Goal: Task Accomplishment & Management: Use online tool/utility

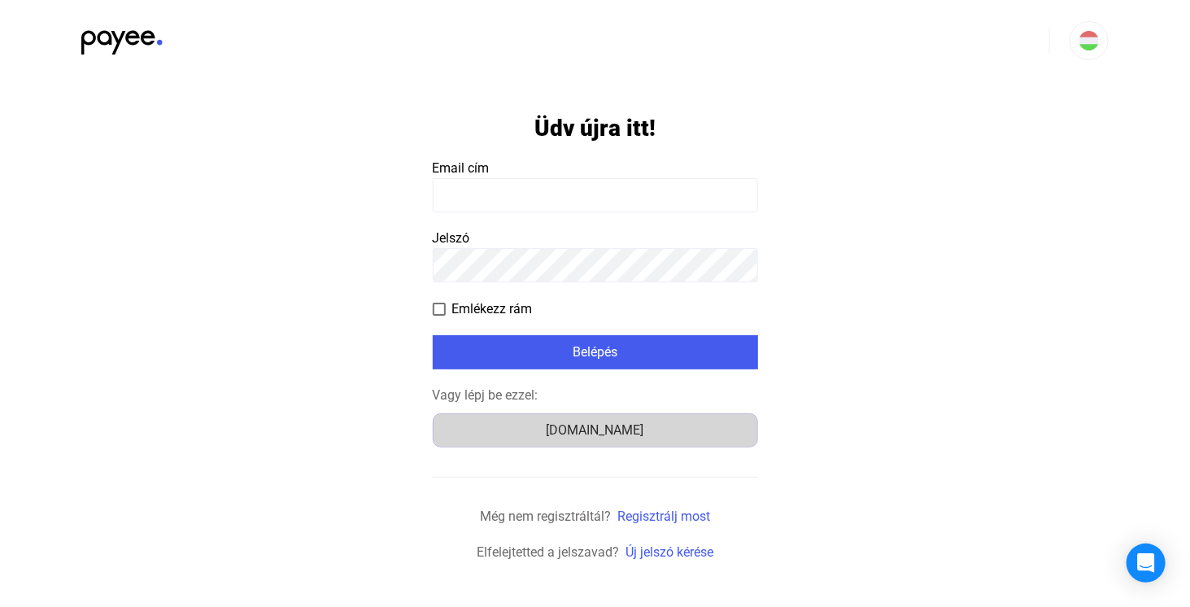
click at [613, 426] on div "[DOMAIN_NAME]" at bounding box center [595, 430] width 314 height 20
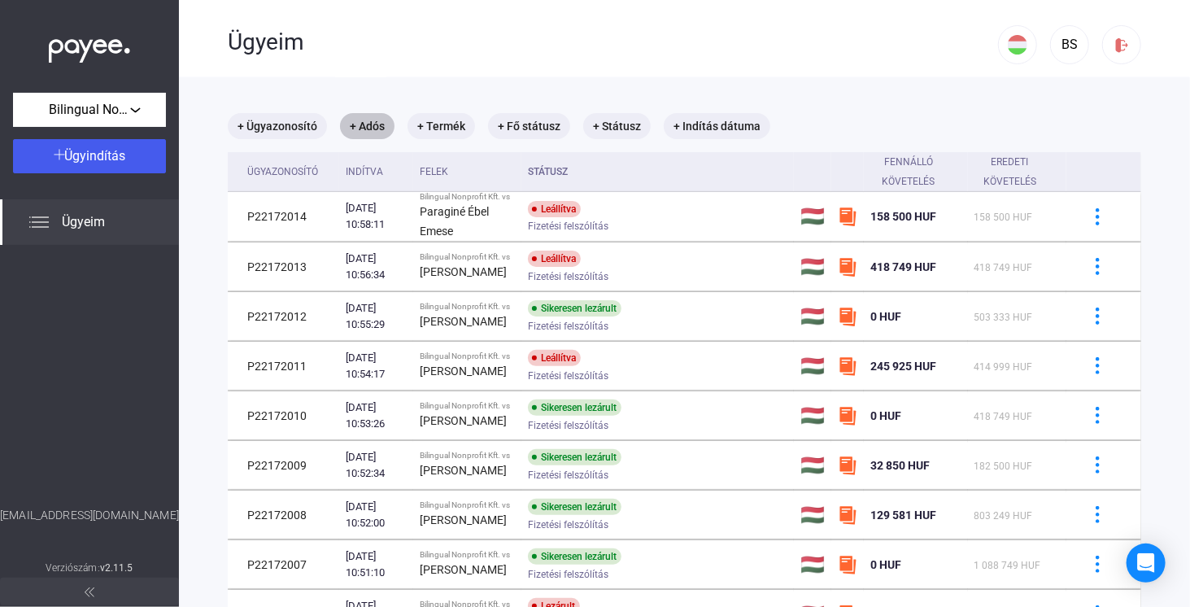
click at [364, 118] on mat-chip "+ Adós" at bounding box center [367, 126] width 54 height 26
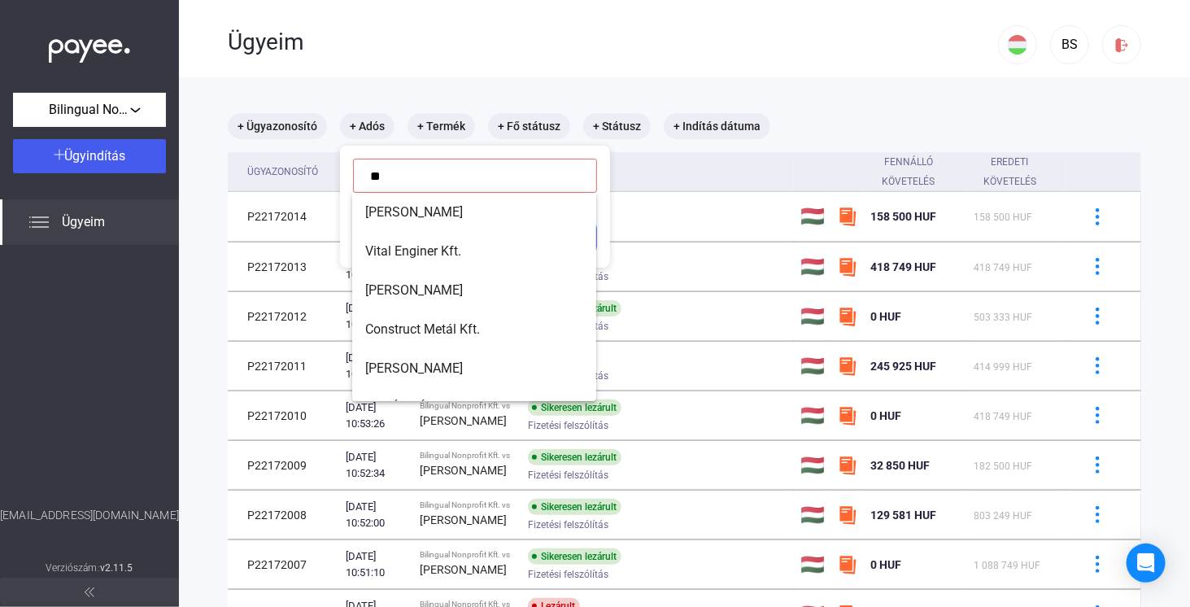
type input "*"
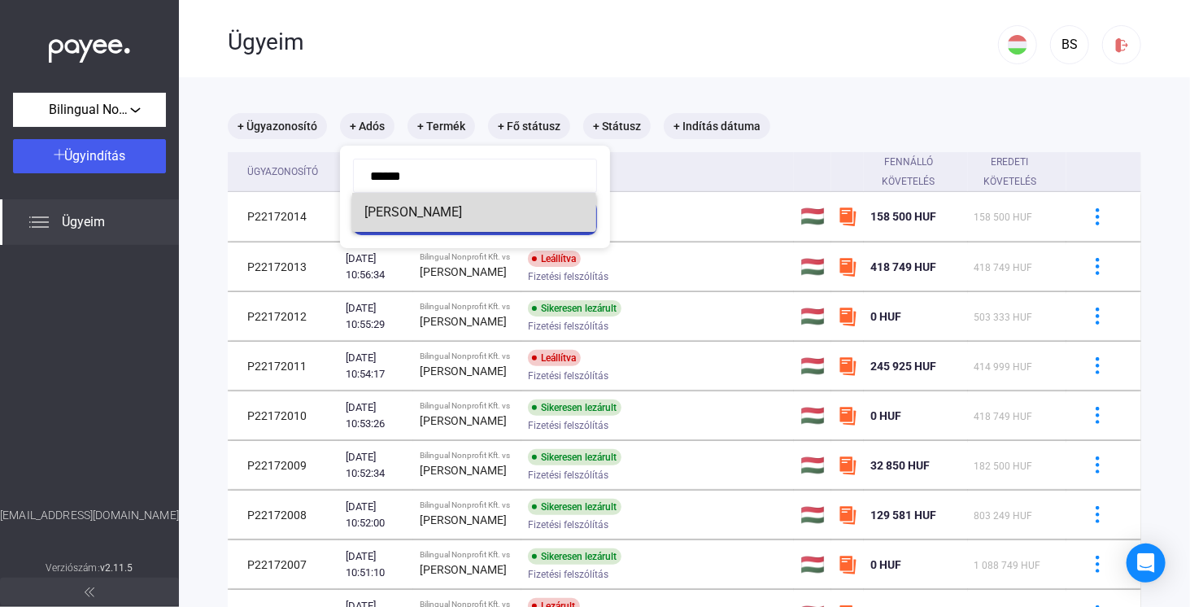
click at [437, 211] on span "[PERSON_NAME]" at bounding box center [474, 212] width 218 height 20
type input "**********"
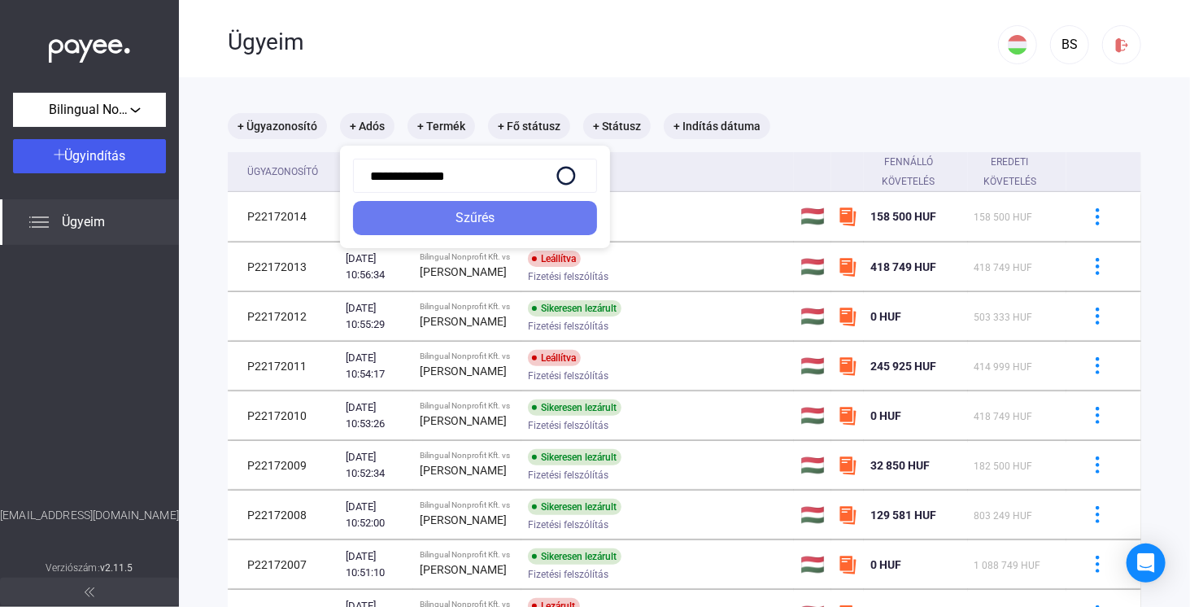
click at [437, 211] on div "Szűrés" at bounding box center [475, 218] width 234 height 20
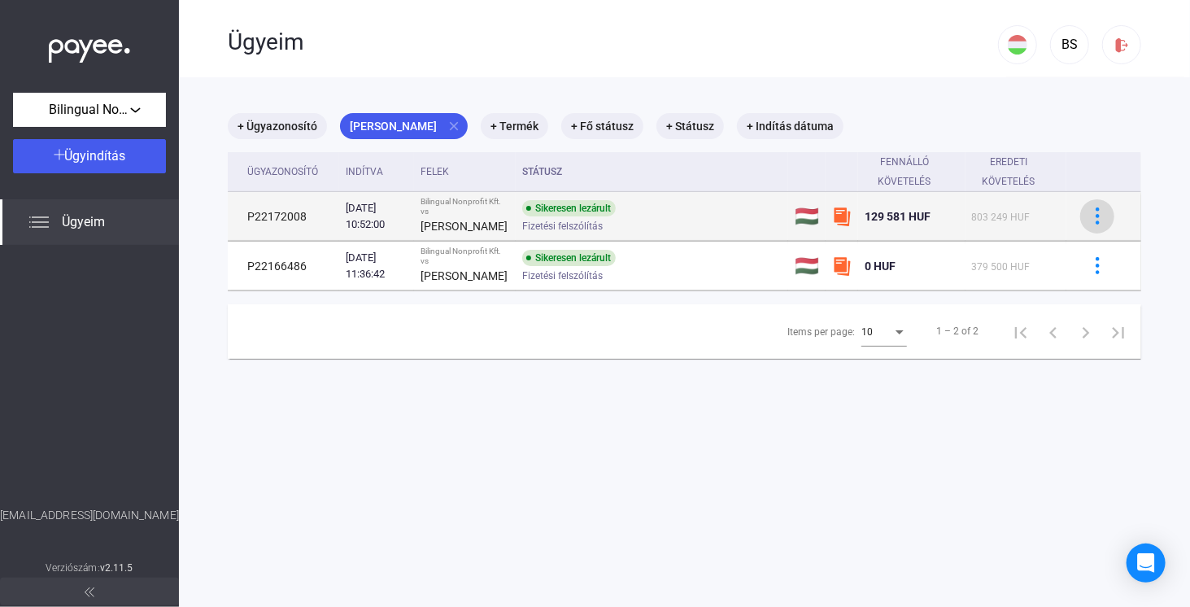
click at [1089, 222] on img at bounding box center [1097, 215] width 17 height 17
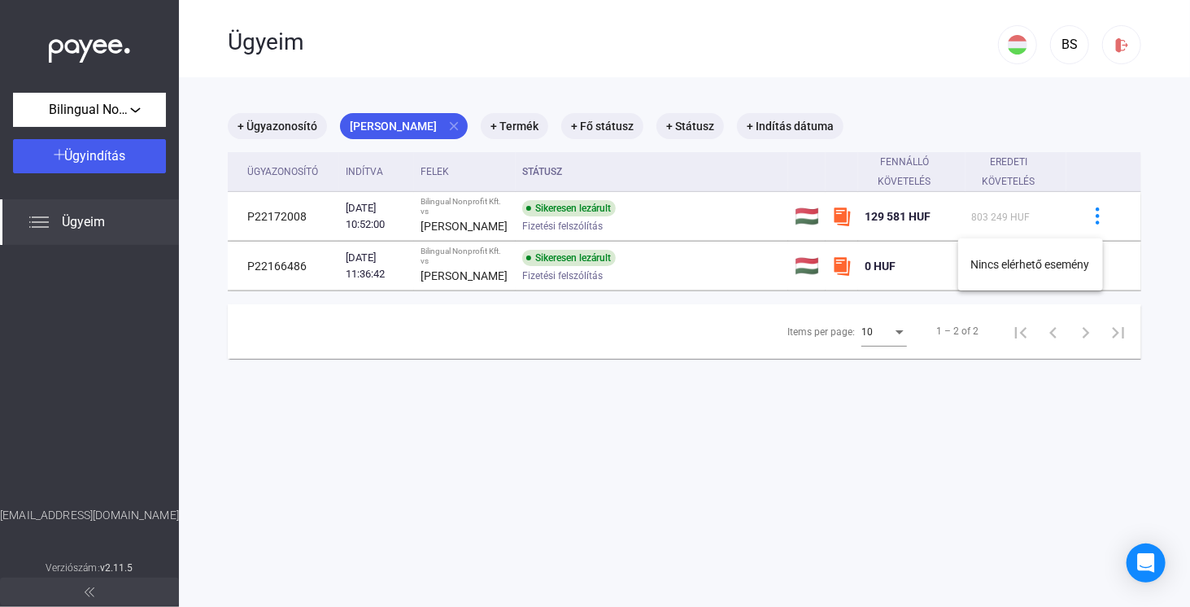
click at [717, 196] on div at bounding box center [595, 303] width 1190 height 607
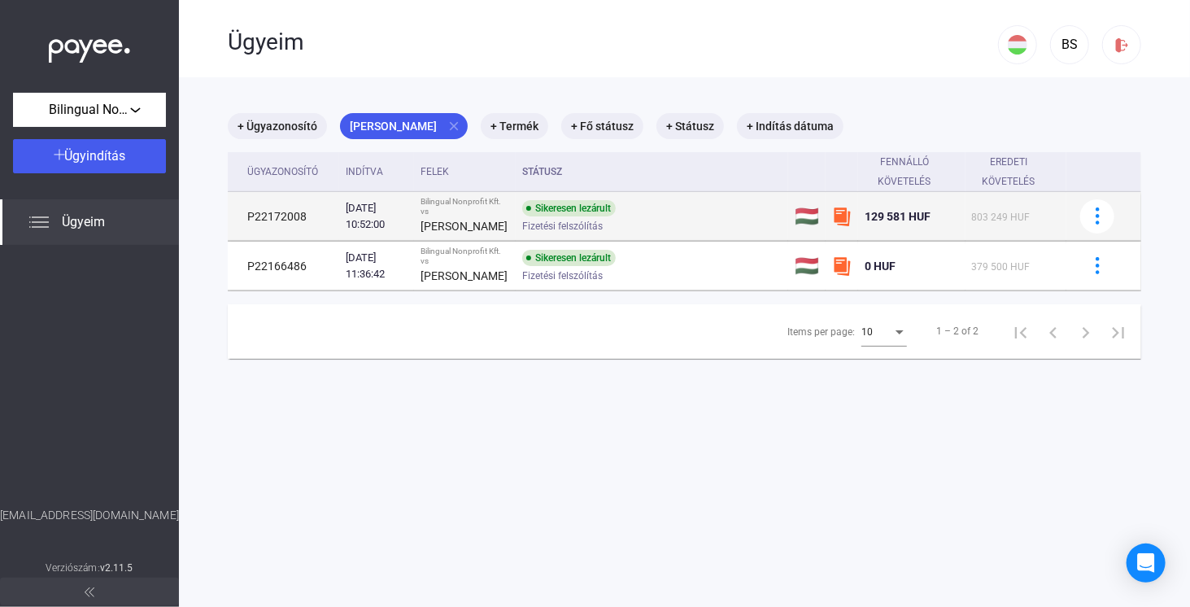
click at [270, 224] on td "P22172008" at bounding box center [283, 216] width 111 height 49
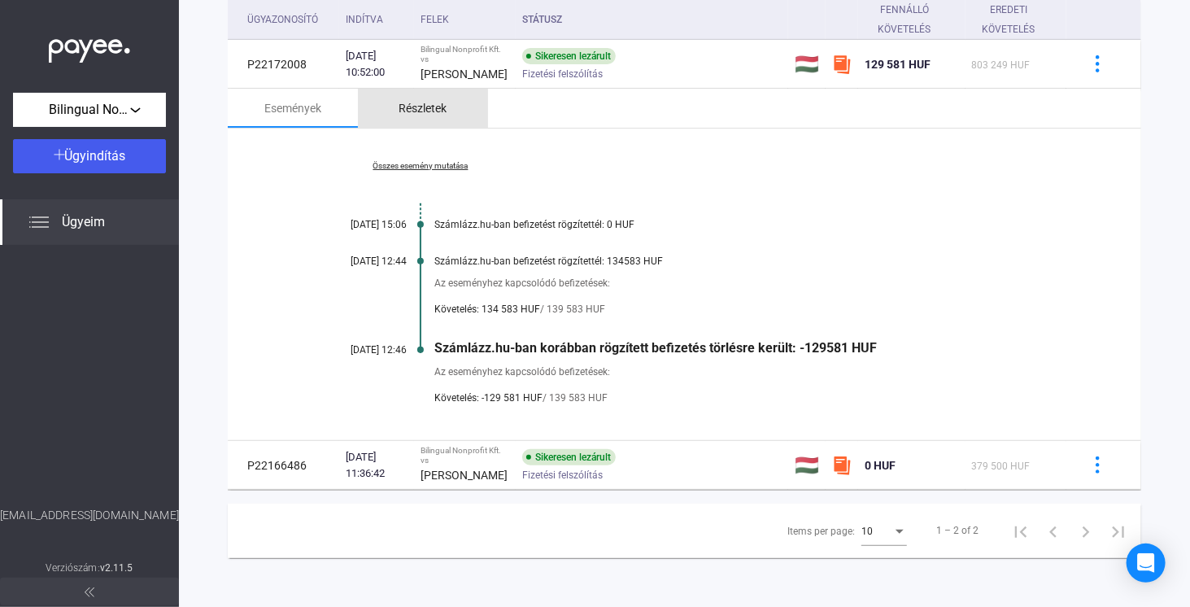
click at [419, 105] on div "Részletek" at bounding box center [423, 108] width 48 height 20
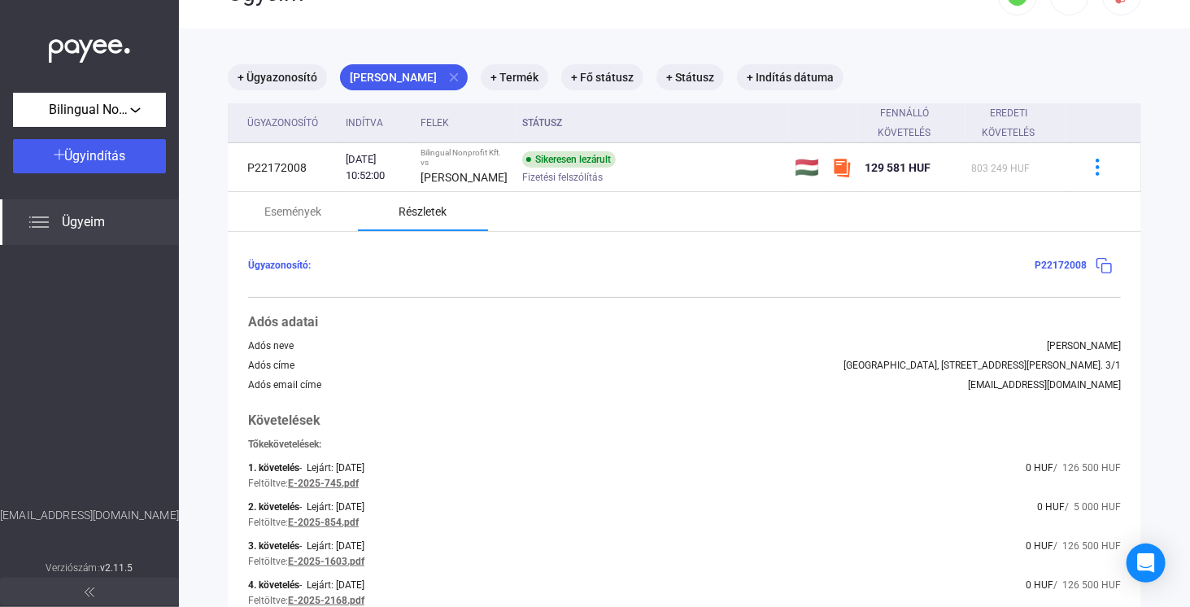
scroll to position [37, 0]
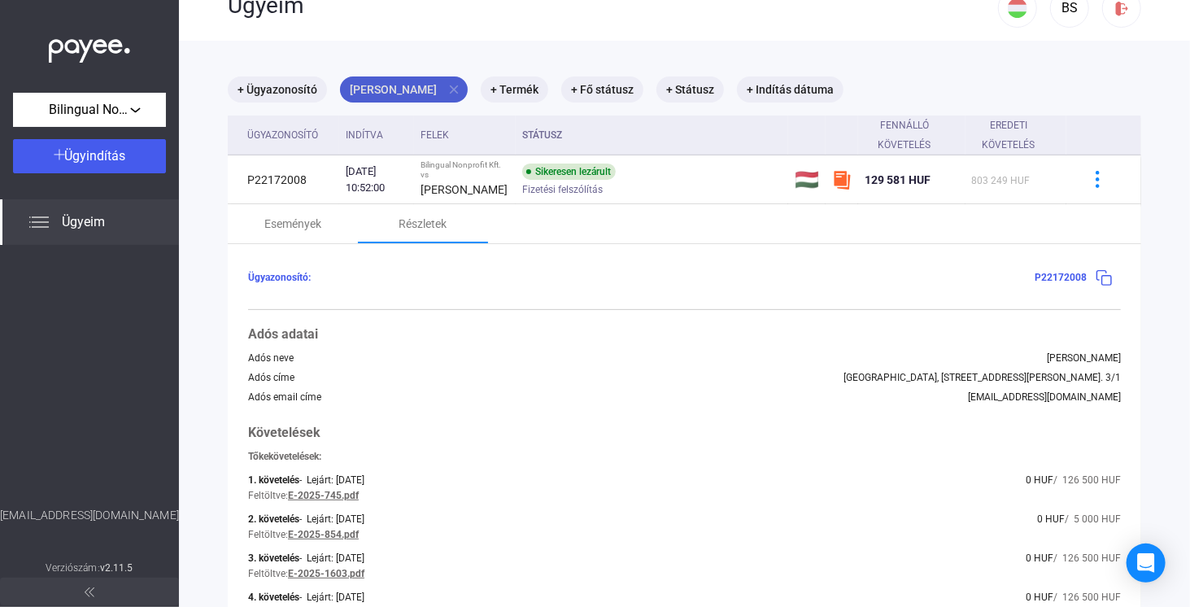
click at [446, 92] on mat-icon "close" at bounding box center [453, 89] width 15 height 15
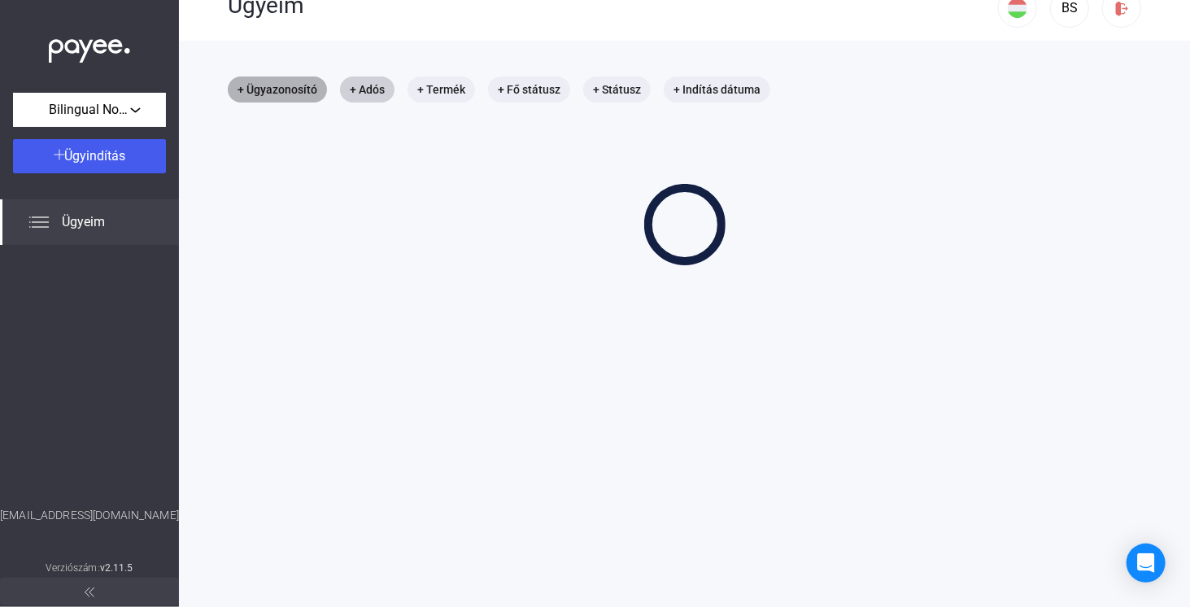
click at [302, 85] on mat-chip "+ Ügyazonosító" at bounding box center [277, 89] width 99 height 26
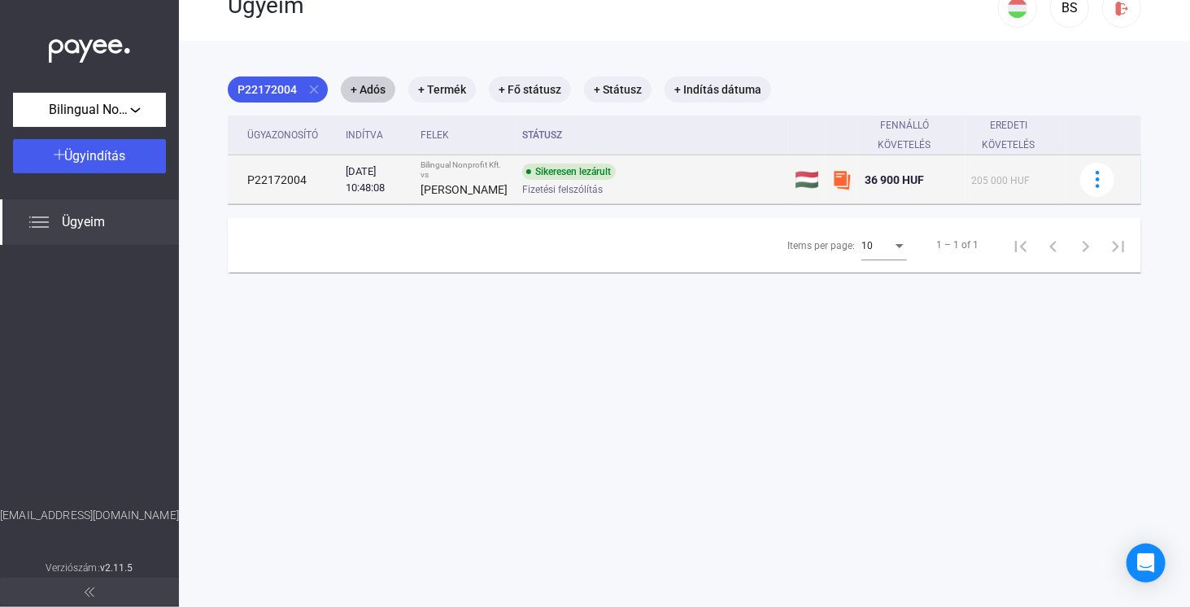
click at [658, 195] on div "Fizetési felszólítás" at bounding box center [651, 189] width 259 height 12
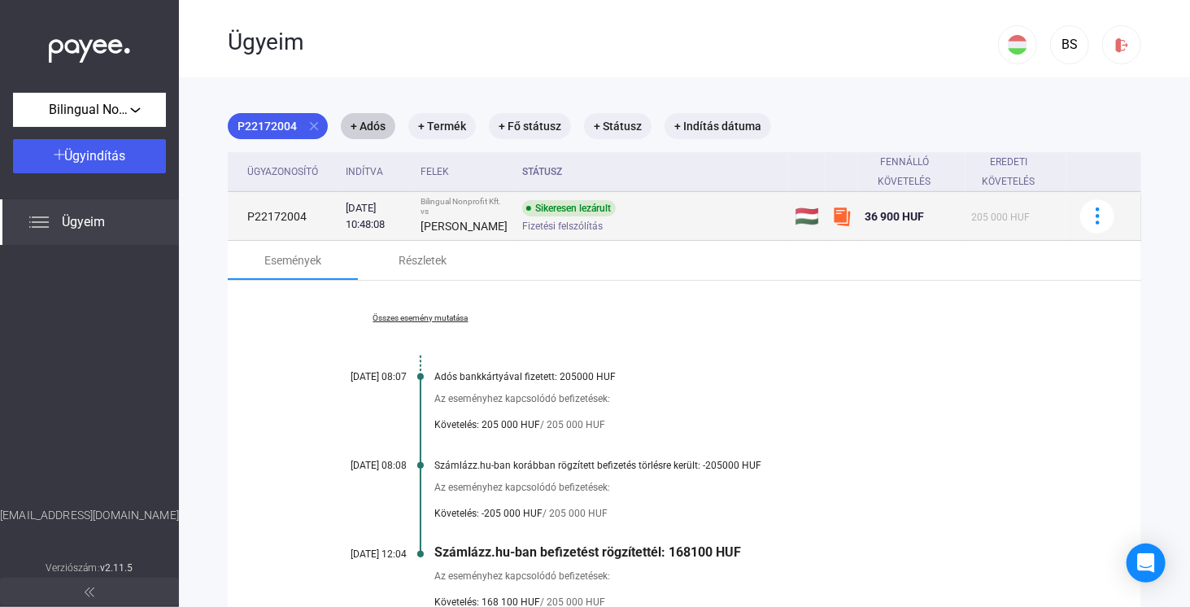
drag, startPoint x: 246, startPoint y: 222, endPoint x: 303, endPoint y: 227, distance: 57.9
click at [303, 227] on td "P22172004" at bounding box center [283, 216] width 111 height 49
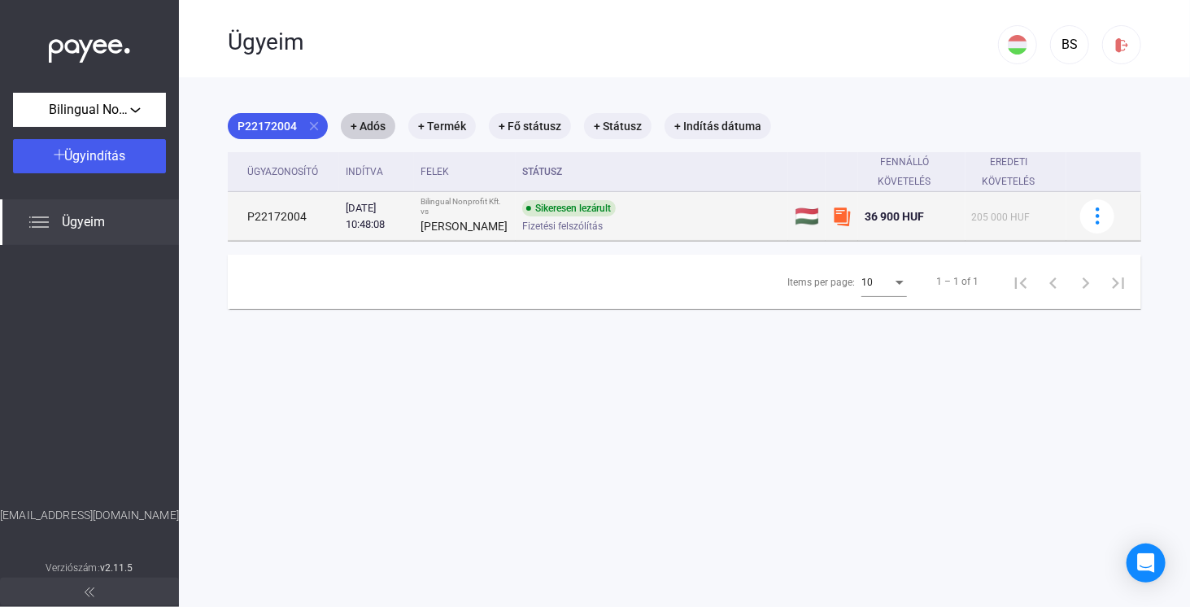
copy td "P22172004"
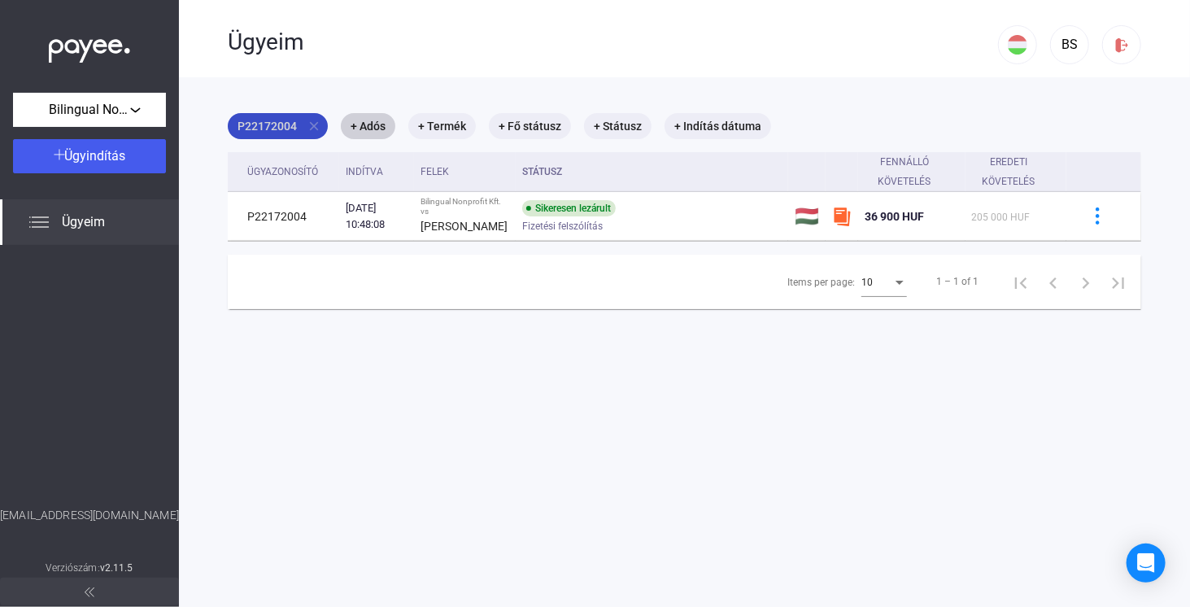
click at [291, 121] on mat-chip "P22172004 close" at bounding box center [278, 126] width 100 height 26
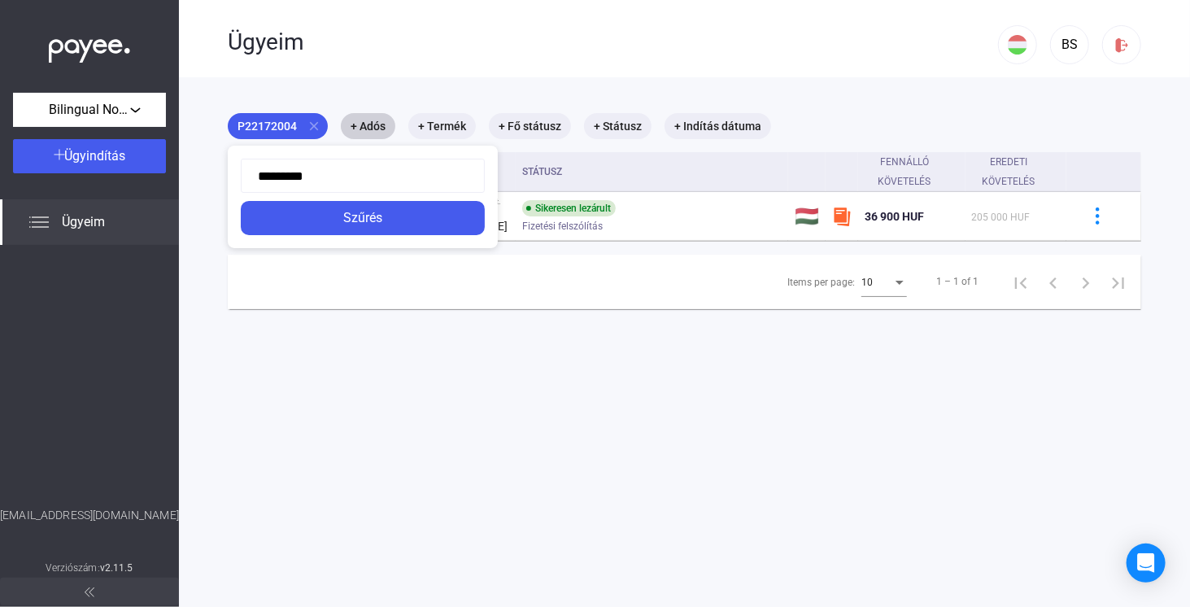
drag, startPoint x: 350, startPoint y: 182, endPoint x: 208, endPoint y: 166, distance: 142.4
click at [228, 139] on div "********* Szűrés" at bounding box center [278, 139] width 100 height 0
